Goal: Find specific page/section: Find specific page/section

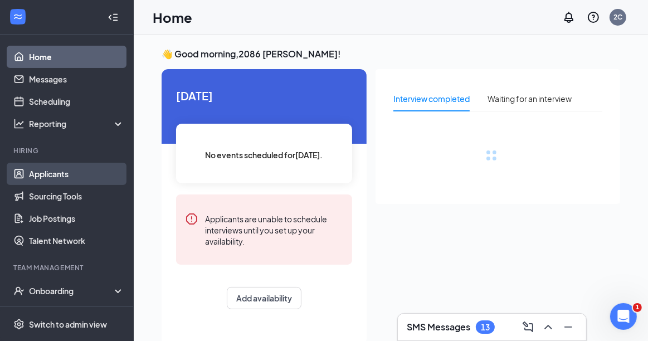
click at [68, 174] on link "Applicants" at bounding box center [76, 174] width 95 height 22
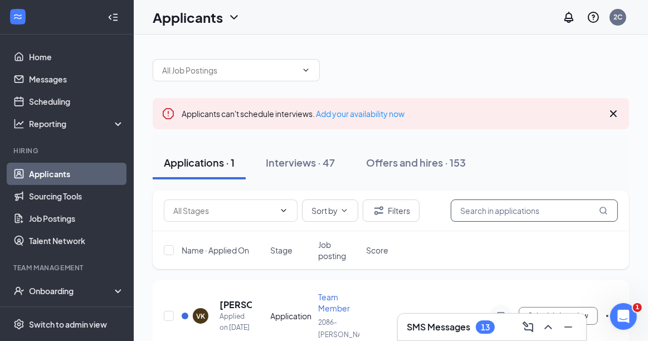
click at [504, 209] on input "text" at bounding box center [534, 210] width 167 height 22
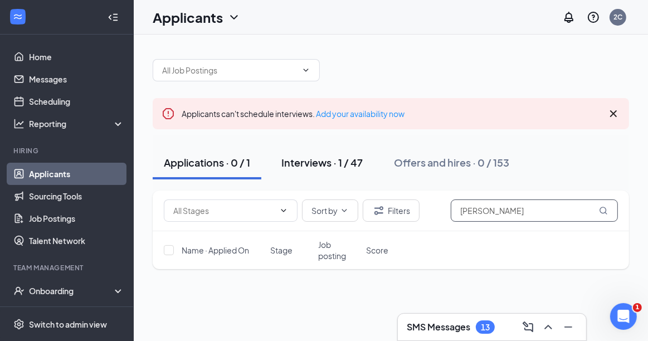
type input "[PERSON_NAME]"
click at [319, 164] on div "Interviews · 1 / 47" at bounding box center [321, 162] width 81 height 14
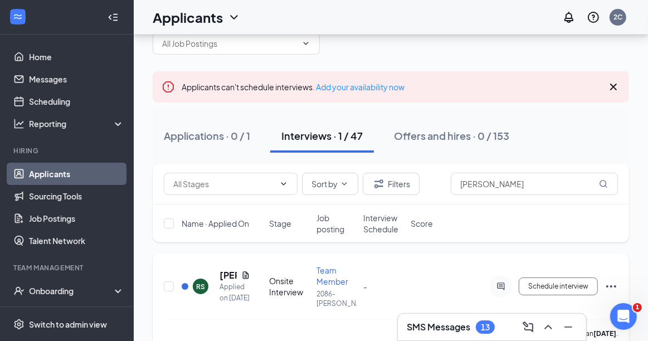
scroll to position [48, 0]
